Goal: Task Accomplishment & Management: Manage account settings

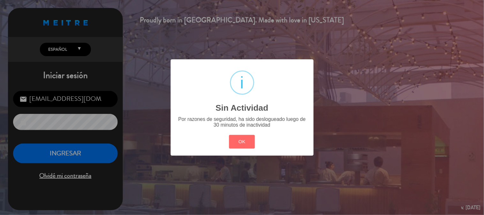
click at [250, 146] on button "OK" at bounding box center [242, 142] width 26 height 14
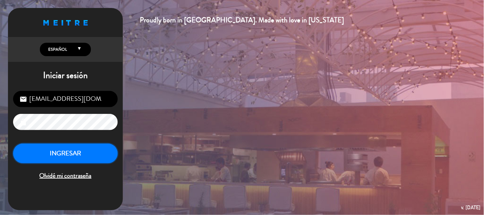
click at [85, 150] on button "INGRESAR" at bounding box center [65, 153] width 105 height 20
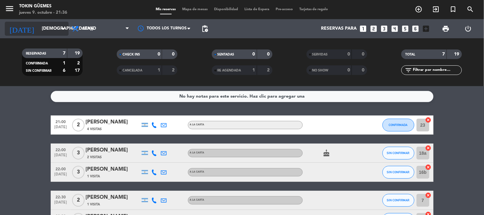
click at [47, 29] on input "[DEMOGRAPHIC_DATA][DATE]" at bounding box center [69, 28] width 61 height 11
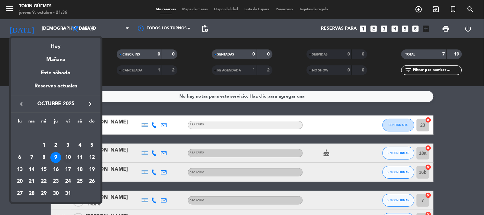
click at [69, 154] on div "10" at bounding box center [67, 157] width 11 height 11
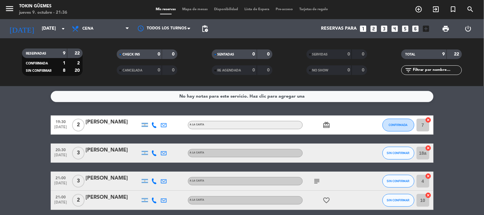
click at [318, 181] on icon "subject" at bounding box center [317, 181] width 8 height 8
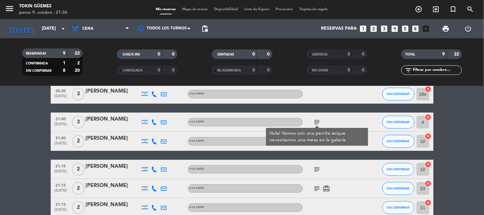
scroll to position [71, 0]
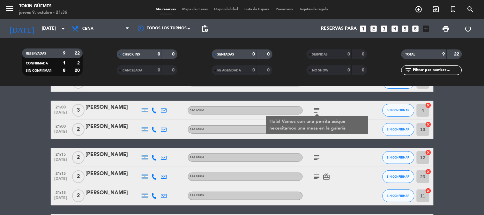
click at [315, 157] on icon "subject" at bounding box center [317, 158] width 8 height 8
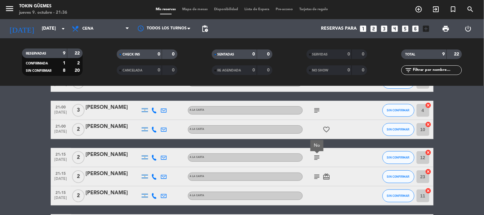
click at [319, 173] on icon "subject" at bounding box center [317, 177] width 8 height 8
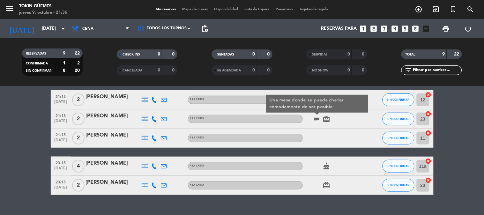
scroll to position [140, 0]
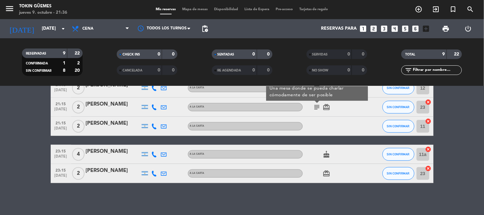
drag, startPoint x: 324, startPoint y: 207, endPoint x: 30, endPoint y: 131, distance: 303.6
click at [30, 131] on bookings-row "19:30 [DATE] 2 [PERSON_NAME] A LA CARTA card_giftcard CONFIRMADA 7 cancel 20:30…" at bounding box center [242, 79] width 484 height 208
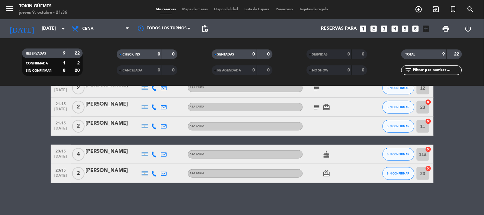
click at [30, 131] on bookings-row "19:30 [DATE] 2 [PERSON_NAME] A LA CARTA card_giftcard CONFIRMADA 7 cancel 20:30…" at bounding box center [242, 79] width 484 height 208
click at [327, 155] on icon "cake" at bounding box center [327, 155] width 8 height 8
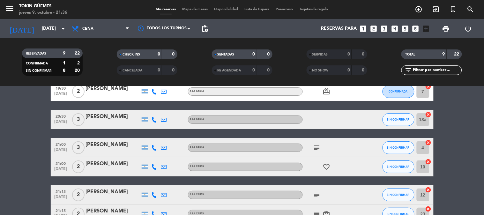
scroll to position [0, 0]
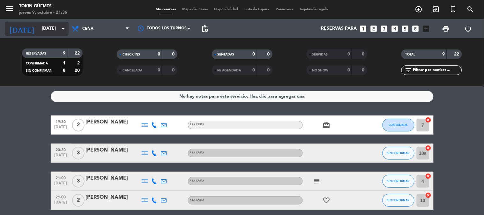
click at [39, 30] on input "[DATE]" at bounding box center [69, 28] width 61 height 11
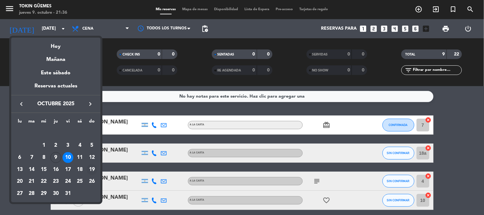
click at [93, 170] on div "19" at bounding box center [91, 169] width 11 height 11
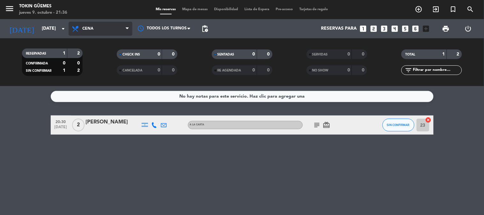
click at [95, 28] on span "Cena" at bounding box center [101, 29] width 64 height 14
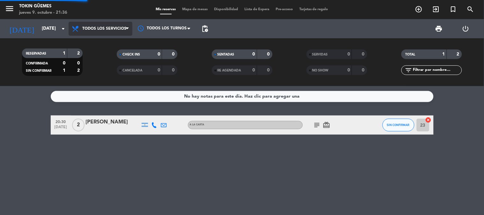
click at [107, 40] on div "menu Tokin [PERSON_NAME] [DATE] 9. octubre - 21:36 Mis reservas Mapa de mesas D…" at bounding box center [242, 43] width 484 height 86
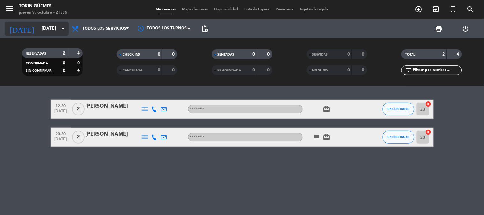
click at [45, 26] on input "[DATE]" at bounding box center [69, 28] width 61 height 11
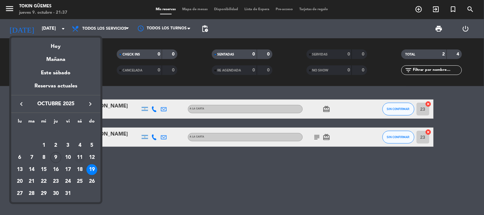
click at [76, 156] on div "11" at bounding box center [79, 157] width 11 height 11
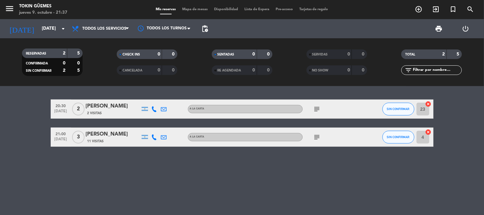
click at [313, 112] on icon "subject" at bounding box center [317, 109] width 8 height 8
click at [311, 135] on div "subject" at bounding box center [331, 137] width 57 height 19
click at [314, 137] on icon "subject" at bounding box center [317, 137] width 8 height 8
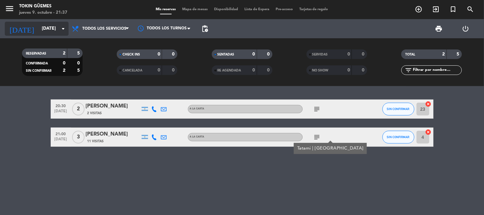
click at [48, 30] on input "[DATE]" at bounding box center [69, 28] width 61 height 11
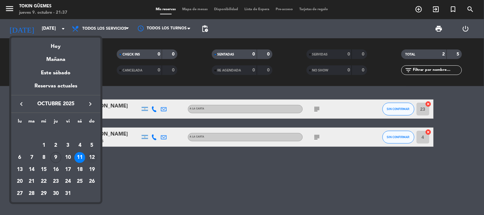
click at [92, 159] on div "12" at bounding box center [91, 157] width 11 height 11
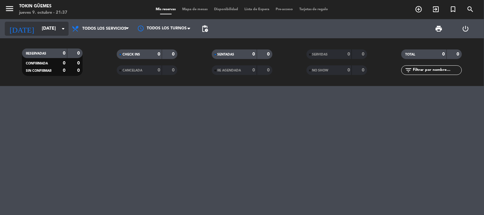
click at [39, 29] on input "[DATE]" at bounding box center [69, 28] width 61 height 11
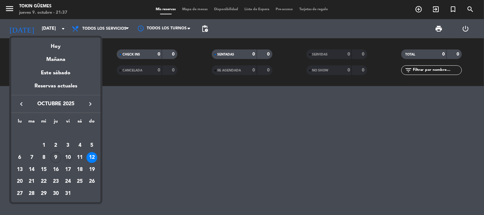
click at [69, 155] on div "10" at bounding box center [67, 157] width 11 height 11
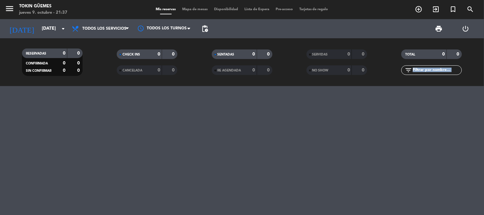
click at [69, 155] on div at bounding box center [242, 150] width 484 height 129
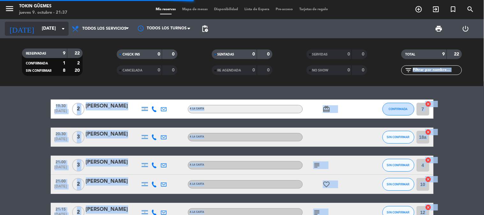
click at [44, 30] on input "[DATE]" at bounding box center [69, 28] width 61 height 11
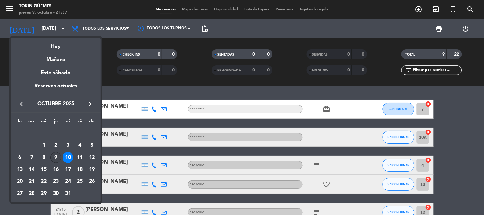
click at [56, 157] on div "9" at bounding box center [55, 157] width 11 height 11
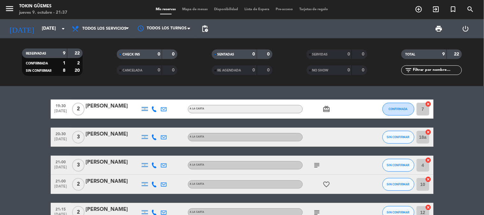
type input "[DEMOGRAPHIC_DATA][DATE]"
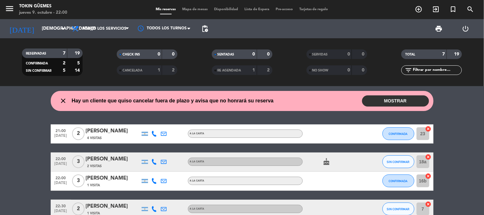
click at [393, 102] on button "MOSTRAR" at bounding box center [395, 100] width 67 height 11
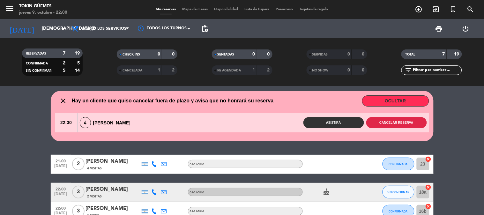
click at [397, 120] on button "Cancelar reserva" at bounding box center [396, 122] width 61 height 11
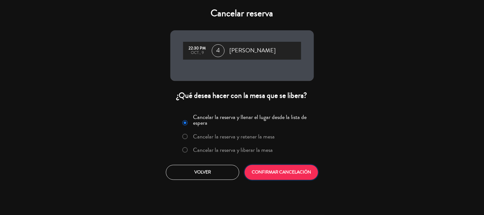
click at [292, 173] on button "CONFIRMAR CANCELACIÓN" at bounding box center [281, 172] width 73 height 15
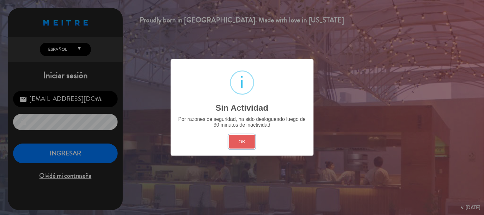
click at [249, 142] on button "OK" at bounding box center [242, 142] width 26 height 14
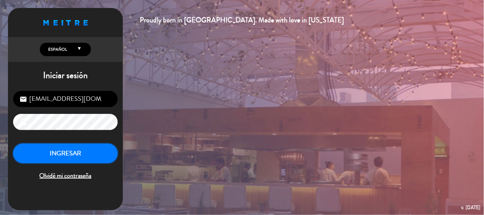
click at [102, 153] on button "INGRESAR" at bounding box center [65, 153] width 105 height 20
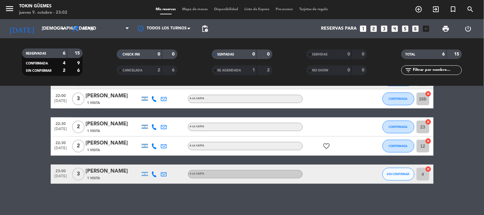
scroll to position [74, 0]
